Goal: Check status: Check status

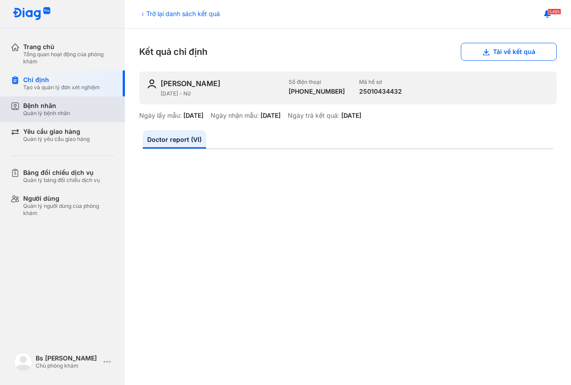
click at [52, 105] on div "Bệnh nhân" at bounding box center [46, 106] width 47 height 8
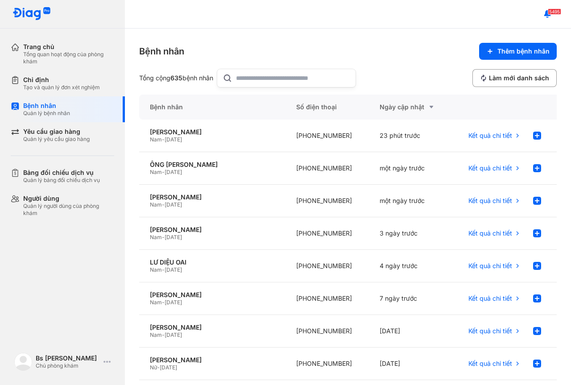
click at [296, 79] on input "text" at bounding box center [293, 78] width 114 height 18
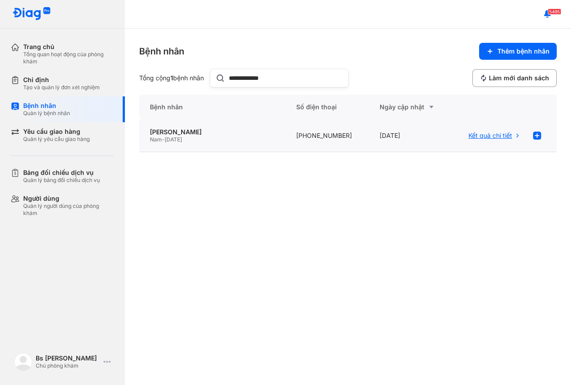
type input "**********"
click at [495, 137] on span "Kết quả chi tiết" at bounding box center [490, 136] width 44 height 8
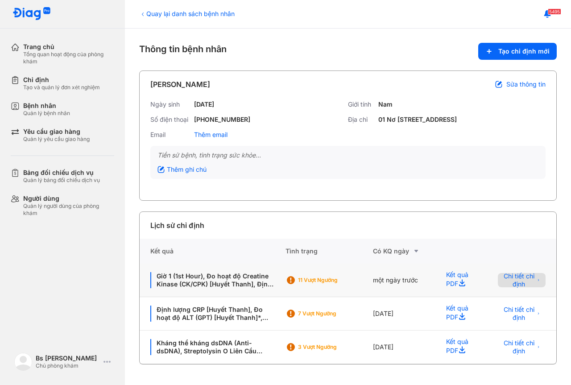
click at [513, 288] on span "Chi tiết chỉ định" at bounding box center [518, 280] width 31 height 16
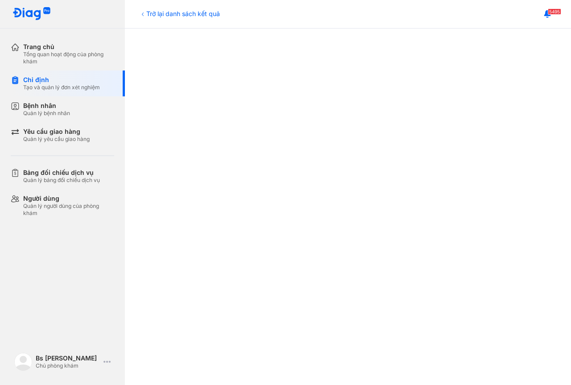
scroll to position [312, 0]
